Goal: Transaction & Acquisition: Purchase product/service

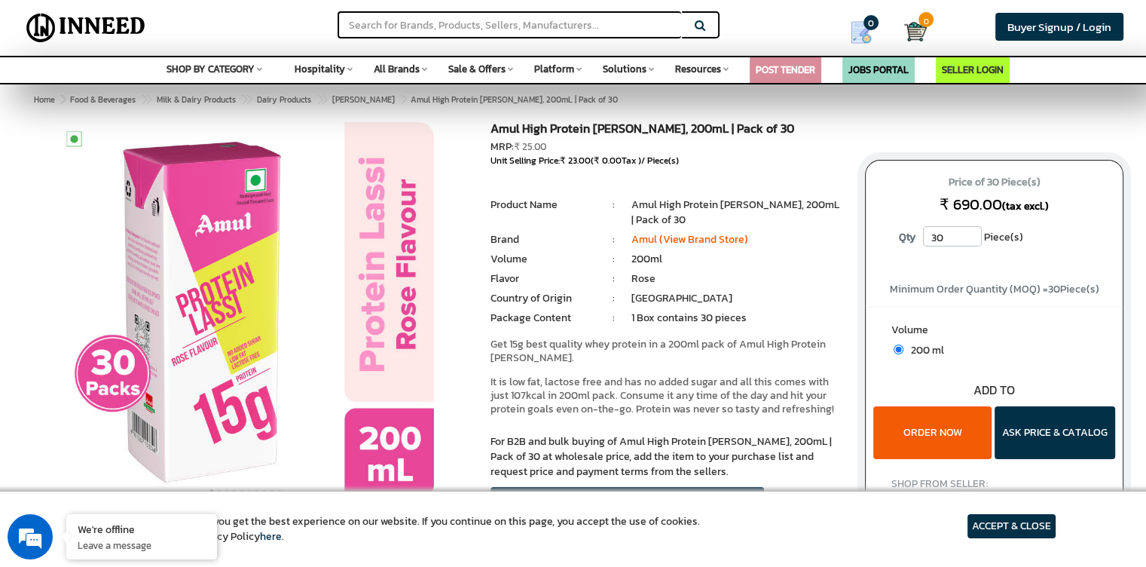
drag, startPoint x: 1157, startPoint y: 1, endPoint x: 839, endPoint y: 130, distance: 342.7
click at [839, 130] on h1 "Amul High Protein [PERSON_NAME], 200mL | Pack of 30" at bounding box center [667, 130] width 352 height 17
click at [952, 421] on button "ORDER NOW" at bounding box center [932, 432] width 118 height 53
click at [1033, 421] on button "ASK PRICE & CATALOG" at bounding box center [1055, 432] width 121 height 53
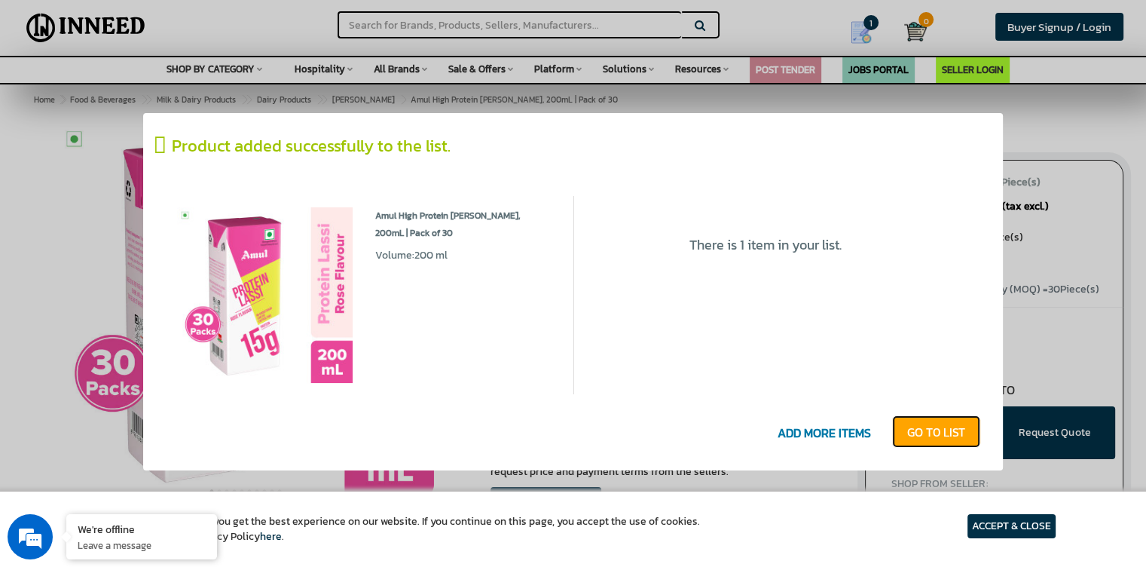
click at [919, 436] on link "GO T0 LIST" at bounding box center [936, 431] width 88 height 33
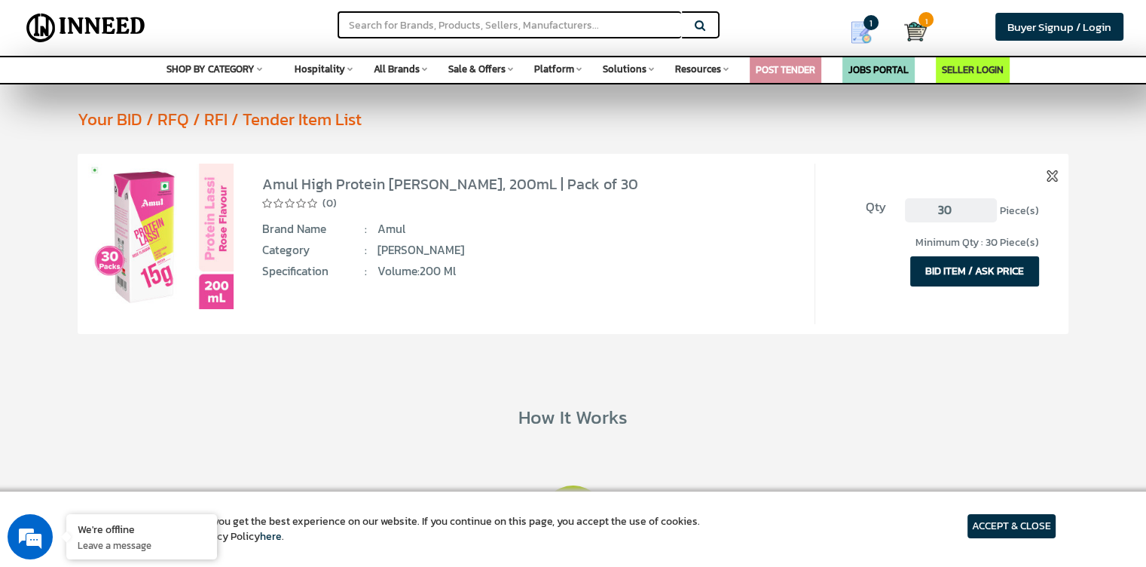
click at [991, 528] on article "ACCEPT & CLOSE" at bounding box center [1012, 526] width 88 height 24
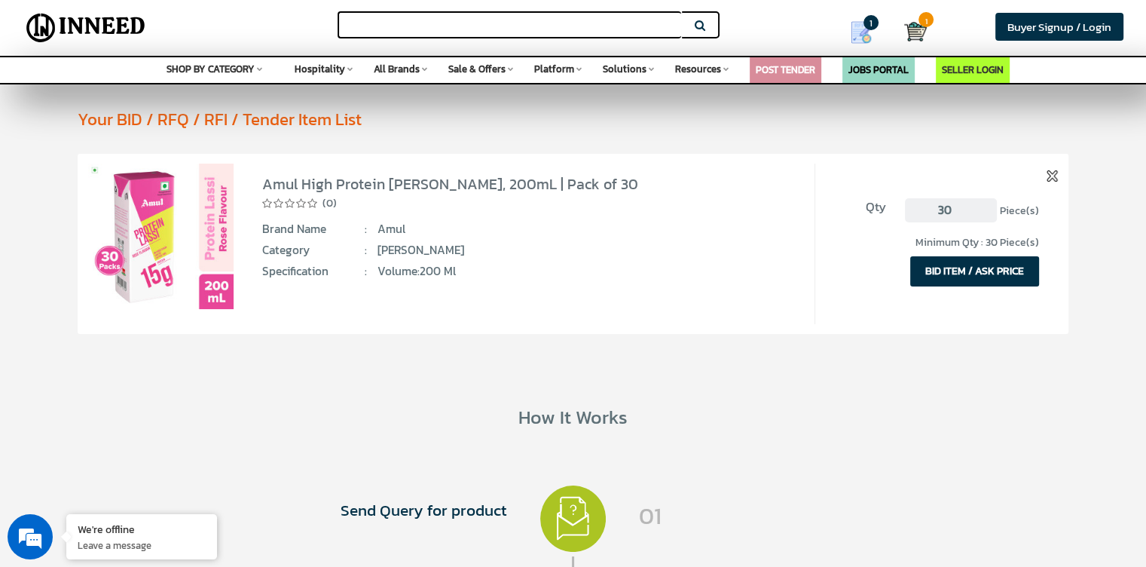
click at [408, 30] on input "text" at bounding box center [510, 24] width 344 height 27
type input "A"
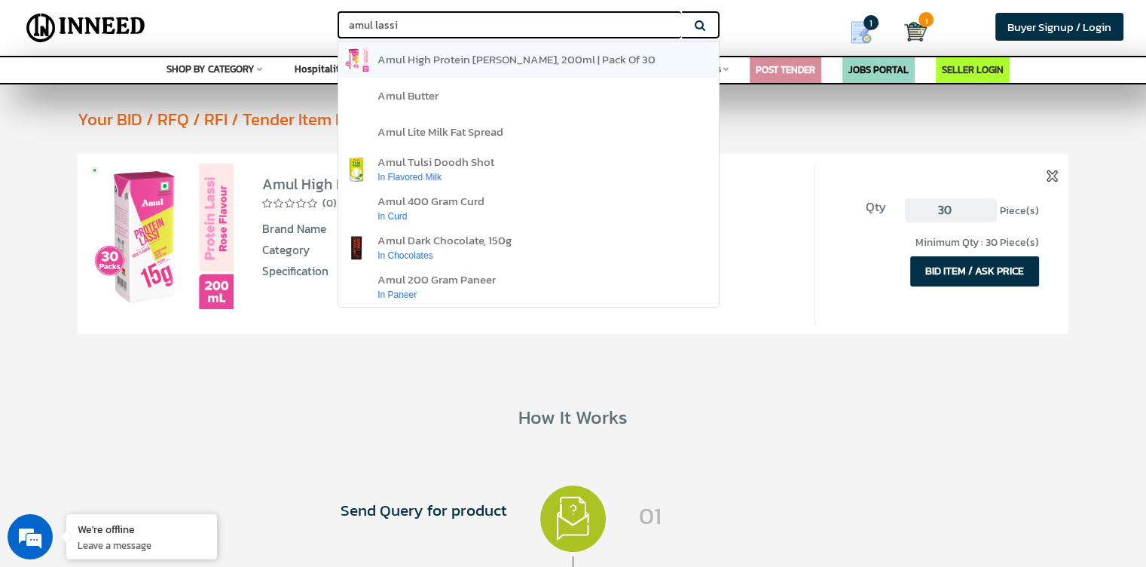
type input "amul lassi"
click at [457, 55] on span "amul high protein rose lassi, 200ml | pack of 30" at bounding box center [517, 58] width 278 height 17
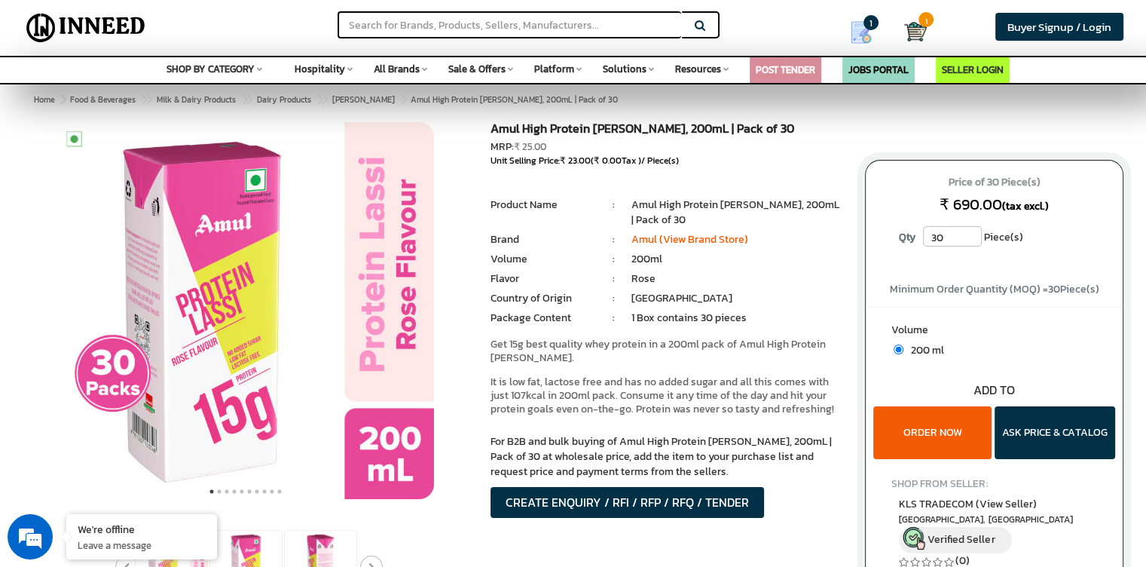
click at [960, 435] on button "ORDER NOW" at bounding box center [932, 432] width 118 height 53
